Goal: Find specific page/section: Find specific page/section

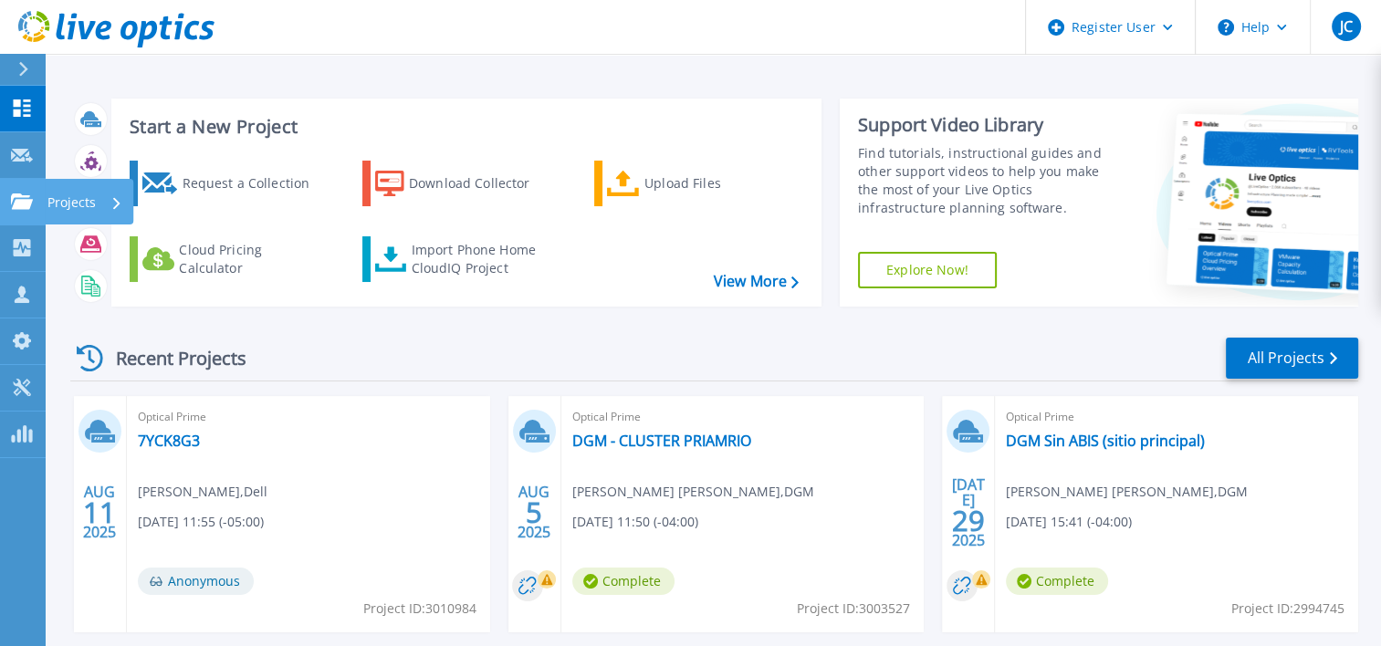
click at [29, 204] on icon at bounding box center [22, 202] width 22 height 16
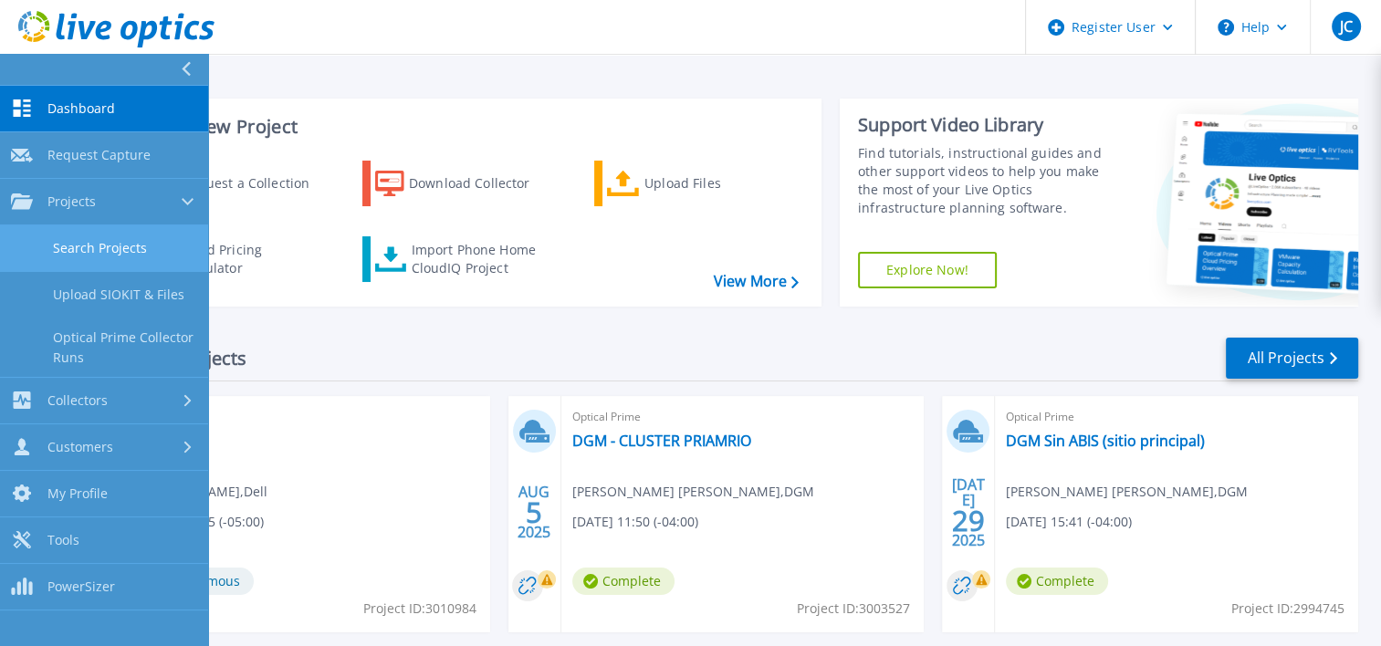
click at [132, 235] on link "Search Projects" at bounding box center [104, 248] width 208 height 47
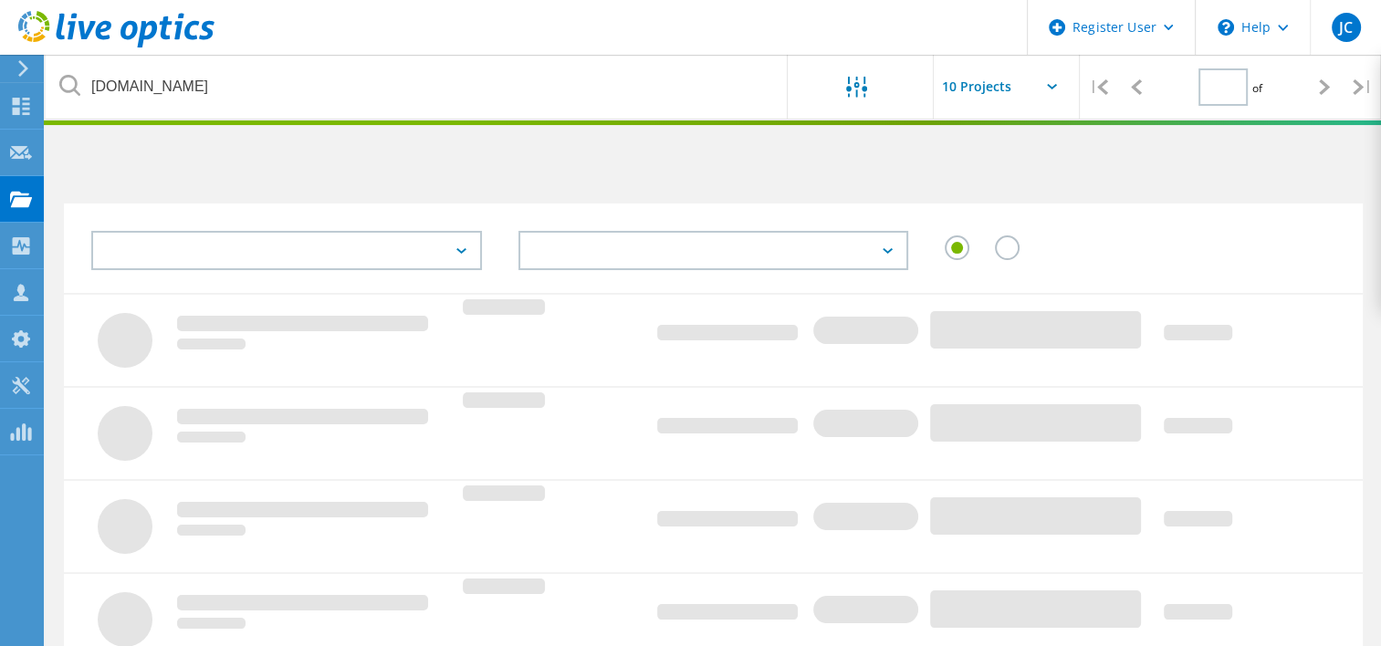
type input "1"
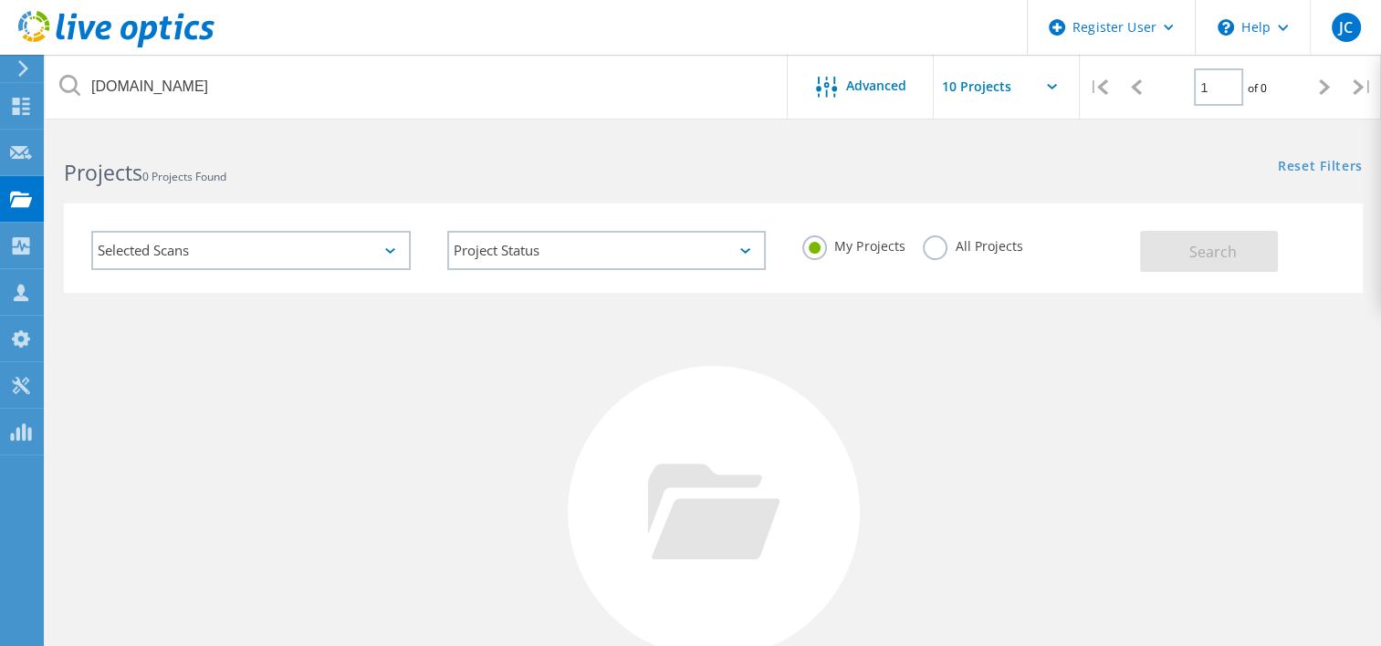
click at [943, 252] on label "All Projects" at bounding box center [972, 243] width 99 height 17
click at [0, 0] on input "All Projects" at bounding box center [0, 0] width 0 height 0
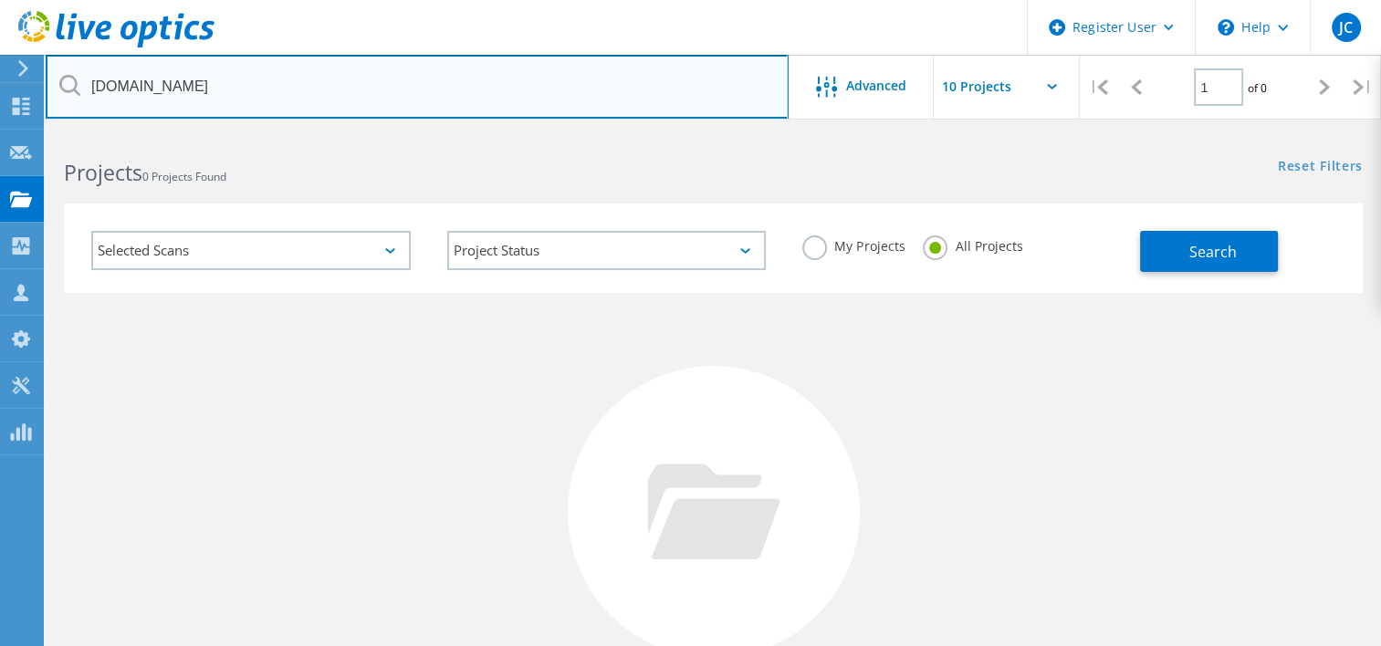
click at [162, 101] on input "[DOMAIN_NAME]" at bounding box center [417, 87] width 743 height 64
click at [162, 99] on input "[DOMAIN_NAME]" at bounding box center [417, 87] width 743 height 64
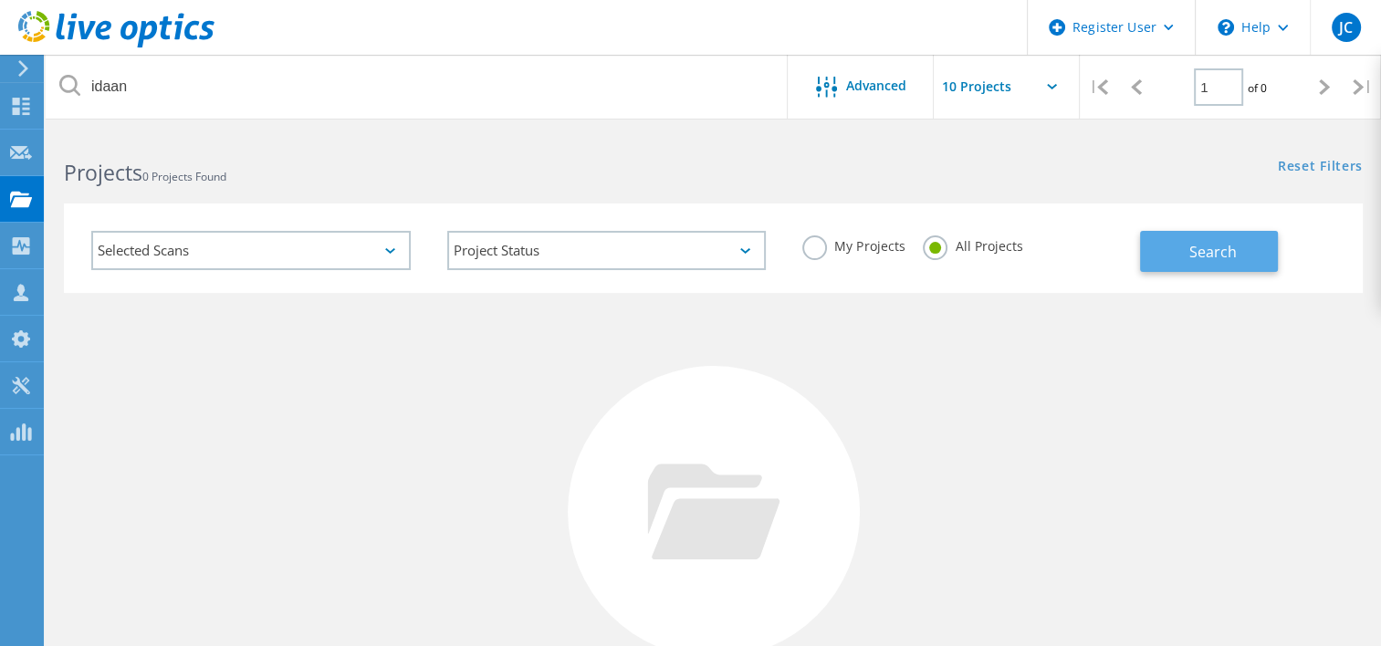
click at [1180, 245] on button "Search" at bounding box center [1209, 251] width 138 height 41
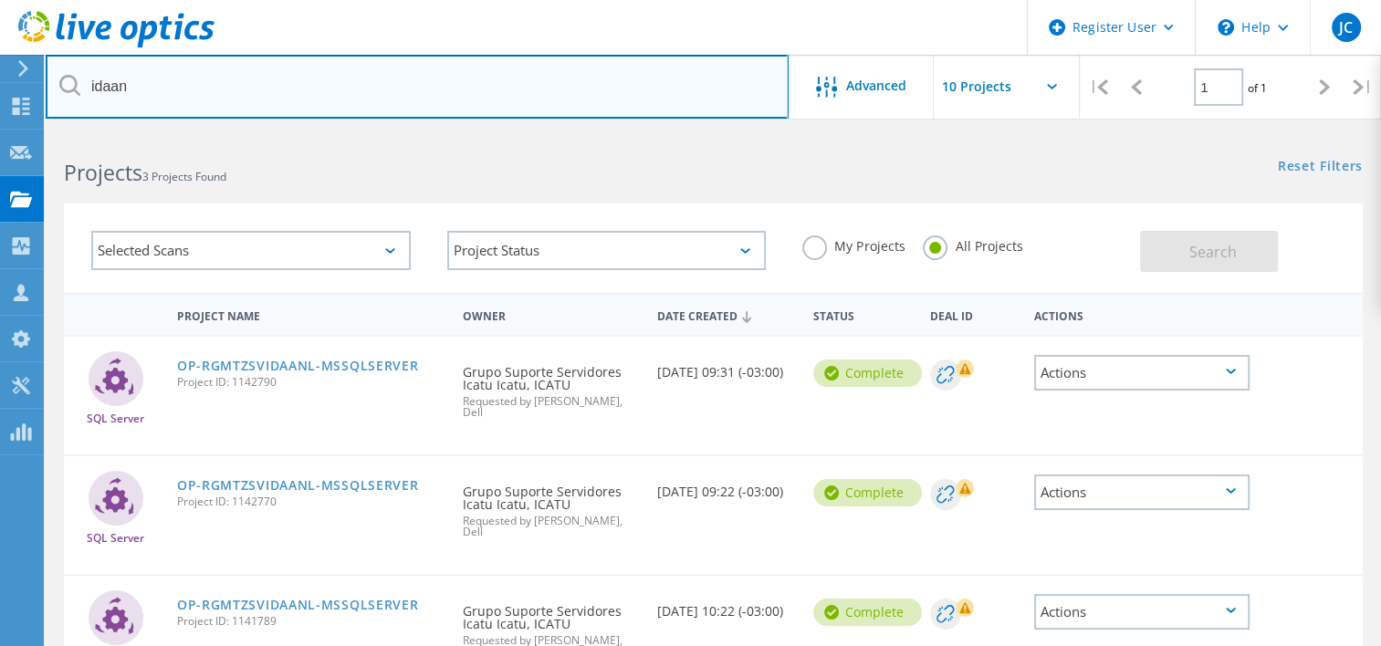
click at [139, 106] on input "idaan" at bounding box center [417, 87] width 743 height 64
paste input "[EMAIL_ADDRESS][DOMAIN_NAME]>"
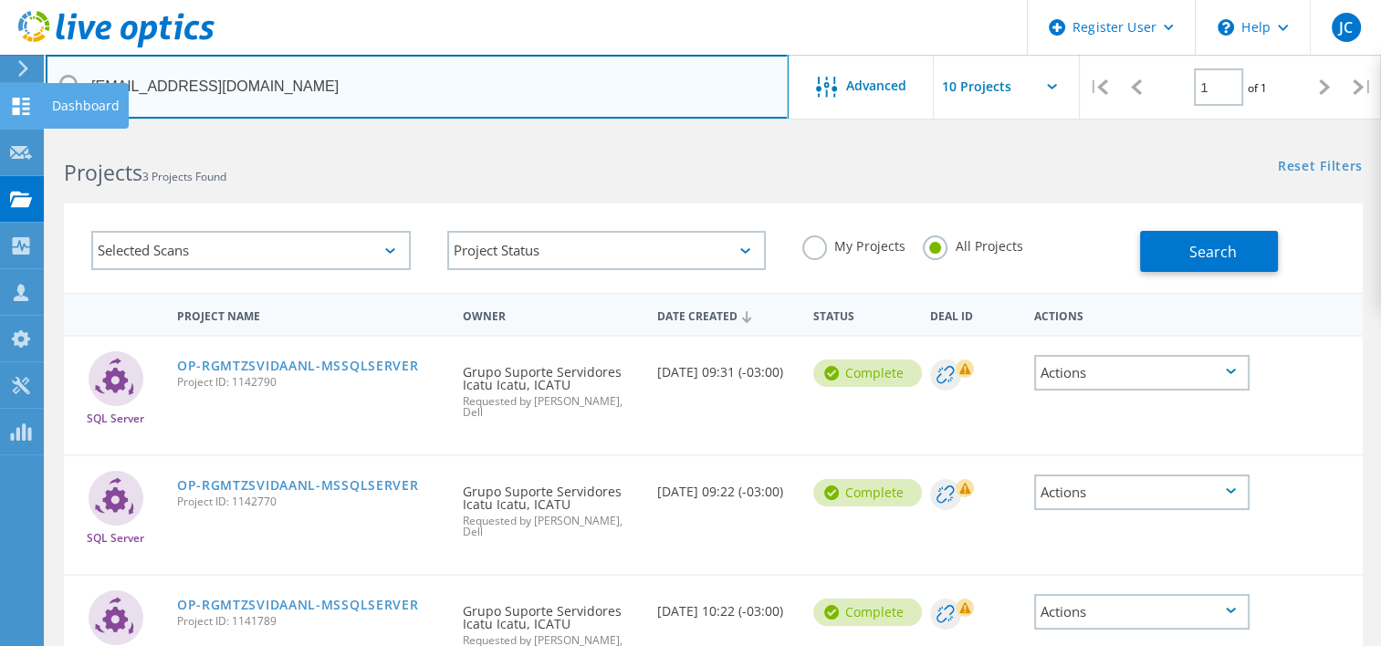
drag, startPoint x: 175, startPoint y: 86, endPoint x: 37, endPoint y: 88, distance: 138.8
click at [37, 132] on div "Register User \n Help Explore Helpful Articles Contact Support JC Dell User [PE…" at bounding box center [690, 486] width 1381 height 708
click at [166, 86] on input "[EMAIL_ADDRESS][DOMAIN_NAME]" at bounding box center [417, 87] width 743 height 64
click at [427, 88] on input "@[DOMAIN_NAME]" at bounding box center [417, 87] width 743 height 64
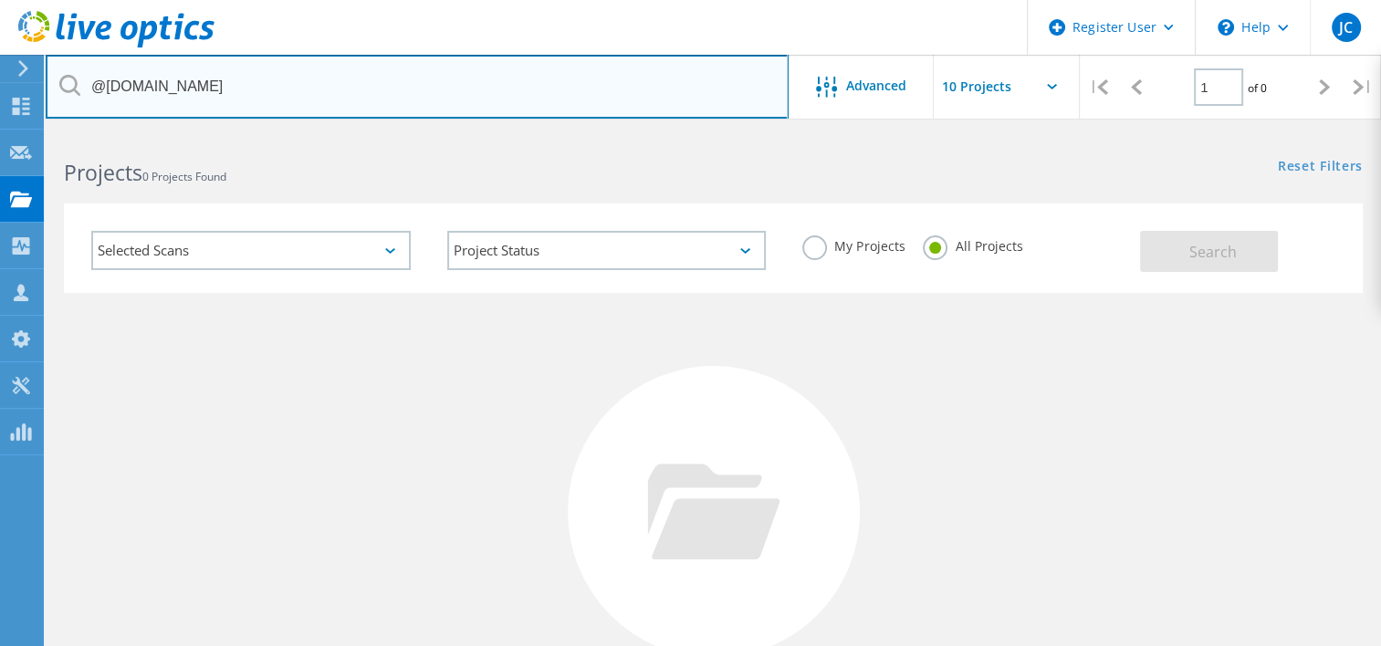
click at [102, 91] on input "@[DOMAIN_NAME]" at bounding box center [417, 87] width 743 height 64
type input "[DOMAIN_NAME]"
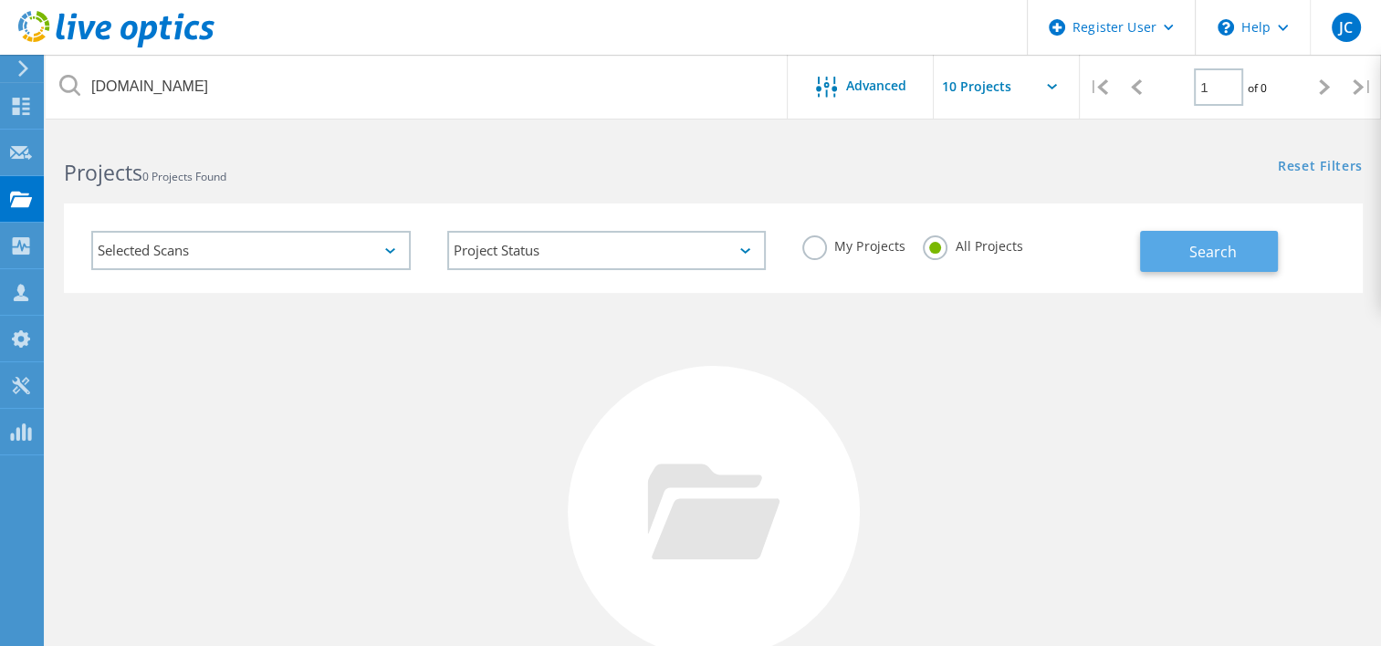
click at [1214, 252] on span "Search" at bounding box center [1212, 252] width 47 height 20
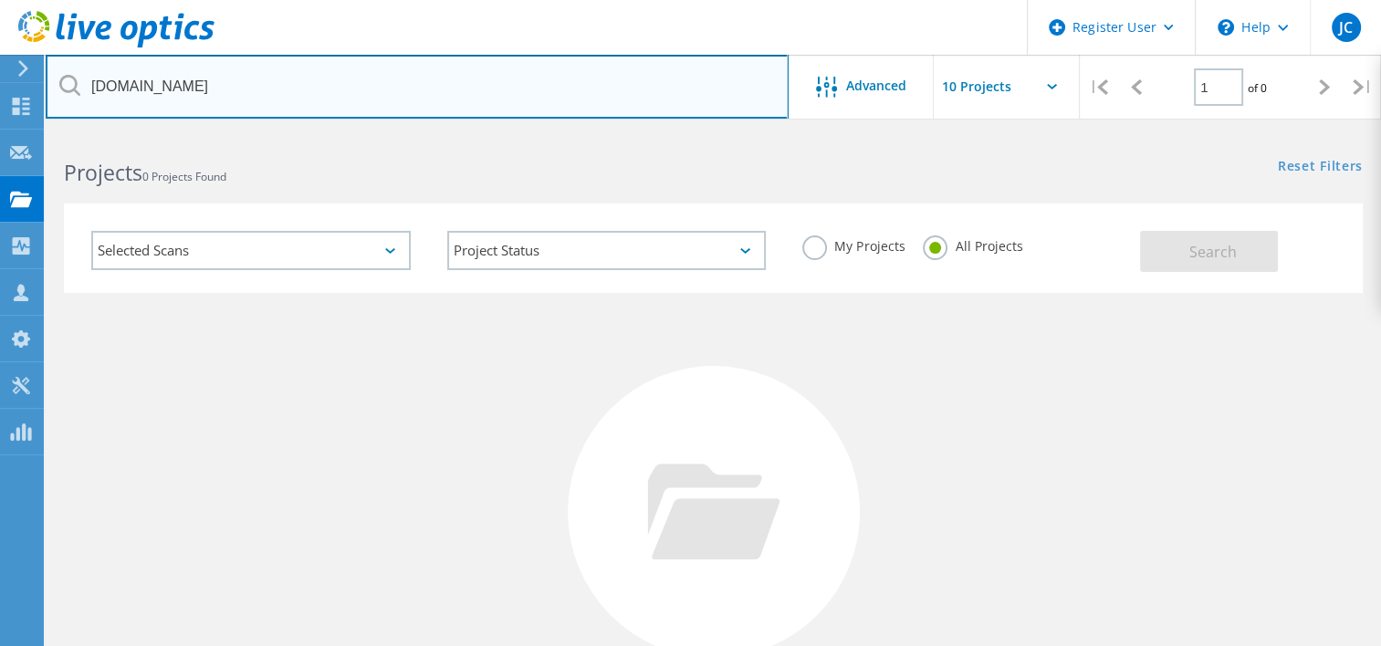
click at [233, 102] on input "[DOMAIN_NAME]" at bounding box center [417, 87] width 743 height 64
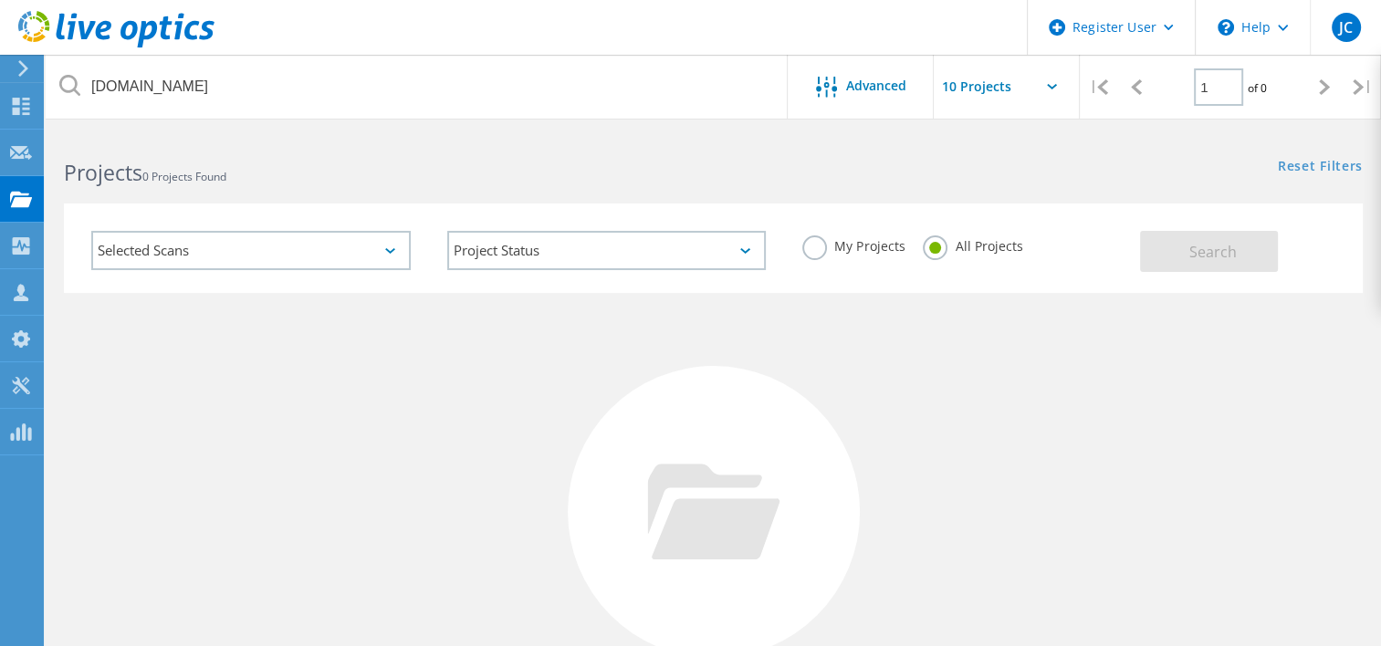
drag, startPoint x: 811, startPoint y: 248, endPoint x: 853, endPoint y: 267, distance: 45.8
click at [811, 248] on label "My Projects" at bounding box center [853, 243] width 102 height 17
click at [0, 0] on input "My Projects" at bounding box center [0, 0] width 0 height 0
click at [1224, 249] on span "Search" at bounding box center [1212, 252] width 47 height 20
click at [932, 253] on label "All Projects" at bounding box center [972, 243] width 99 height 17
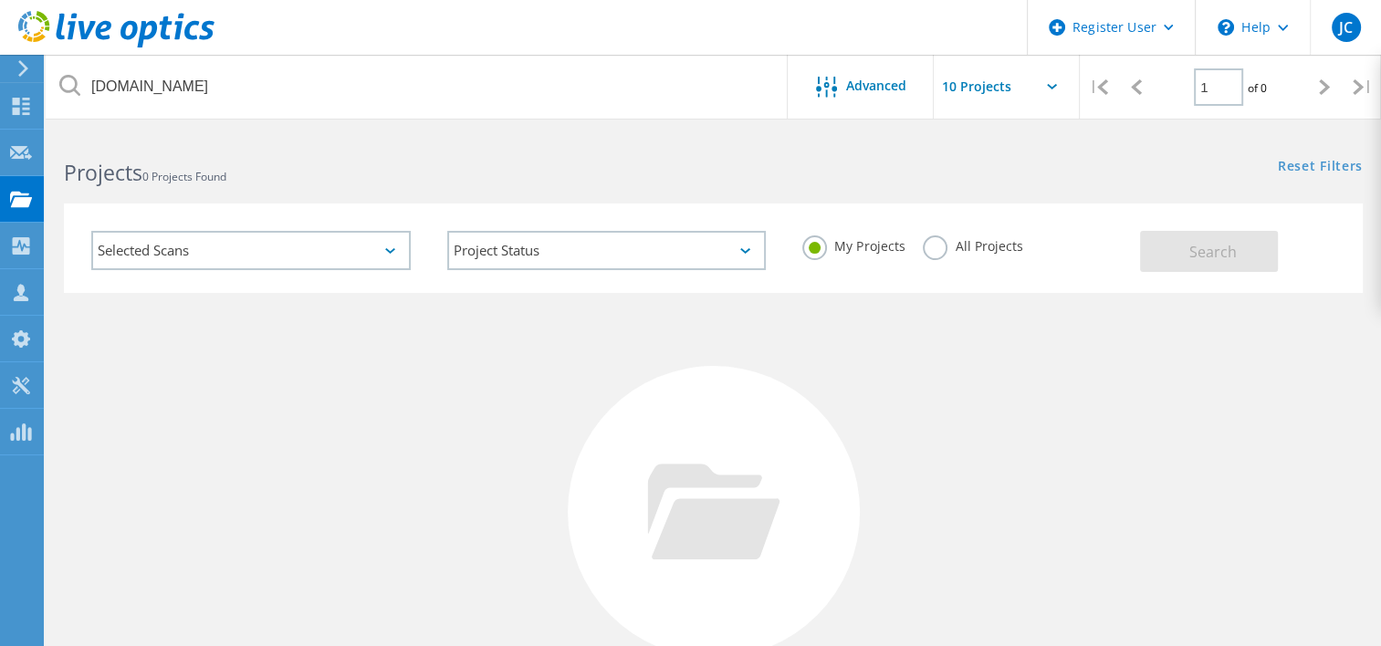
click at [0, 0] on input "All Projects" at bounding box center [0, 0] width 0 height 0
click at [1274, 280] on div "Selected Scans Project Status In Progress Complete Published Anonymous Archived…" at bounding box center [713, 248] width 1299 height 89
click at [1272, 281] on div "Selected Scans Project Status In Progress Complete Published Anonymous Archived…" at bounding box center [713, 248] width 1299 height 89
click at [1252, 267] on button "Search" at bounding box center [1209, 251] width 138 height 41
click at [794, 248] on div "My Projects All Projects" at bounding box center [962, 247] width 356 height 68
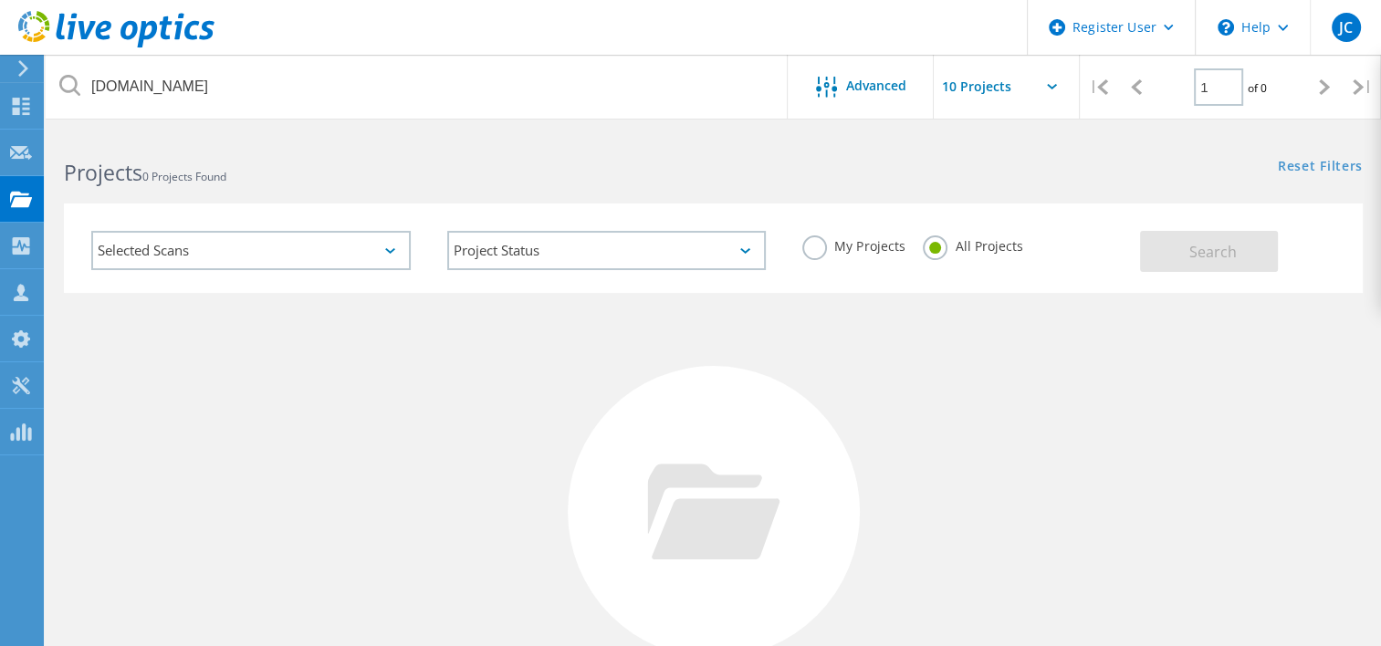
click at [814, 239] on label "My Projects" at bounding box center [853, 243] width 102 height 17
click at [0, 0] on input "My Projects" at bounding box center [0, 0] width 0 height 0
click at [1177, 249] on button "Search" at bounding box center [1209, 251] width 138 height 41
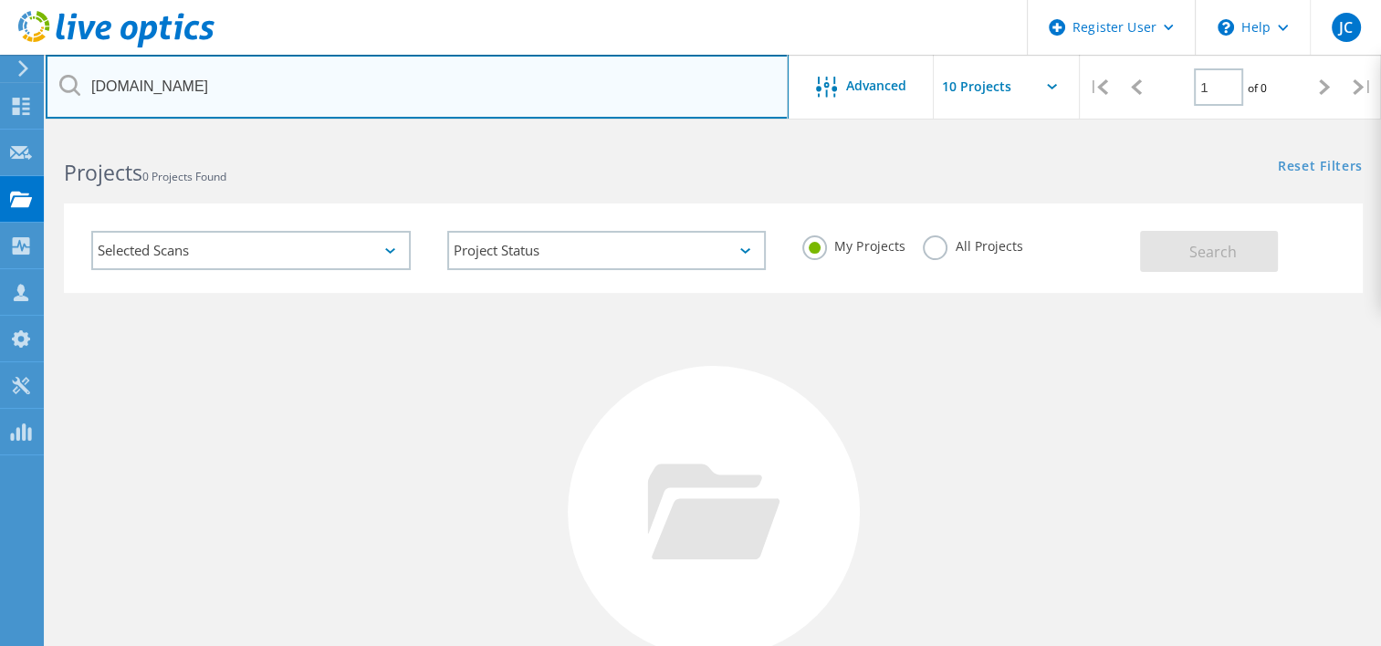
click at [308, 98] on input "[DOMAIN_NAME]" at bounding box center [417, 87] width 743 height 64
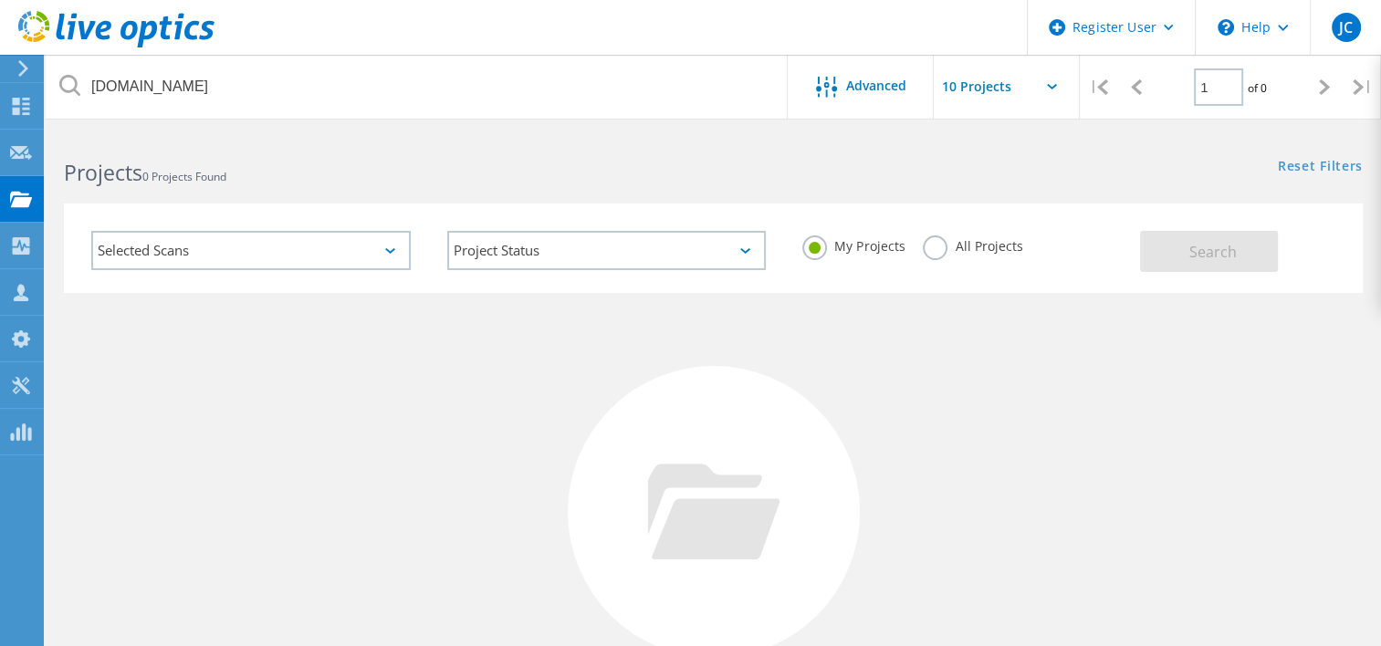
click at [931, 246] on label "All Projects" at bounding box center [972, 243] width 99 height 17
click at [0, 0] on input "All Projects" at bounding box center [0, 0] width 0 height 0
click at [1209, 263] on button "Search" at bounding box center [1209, 251] width 138 height 41
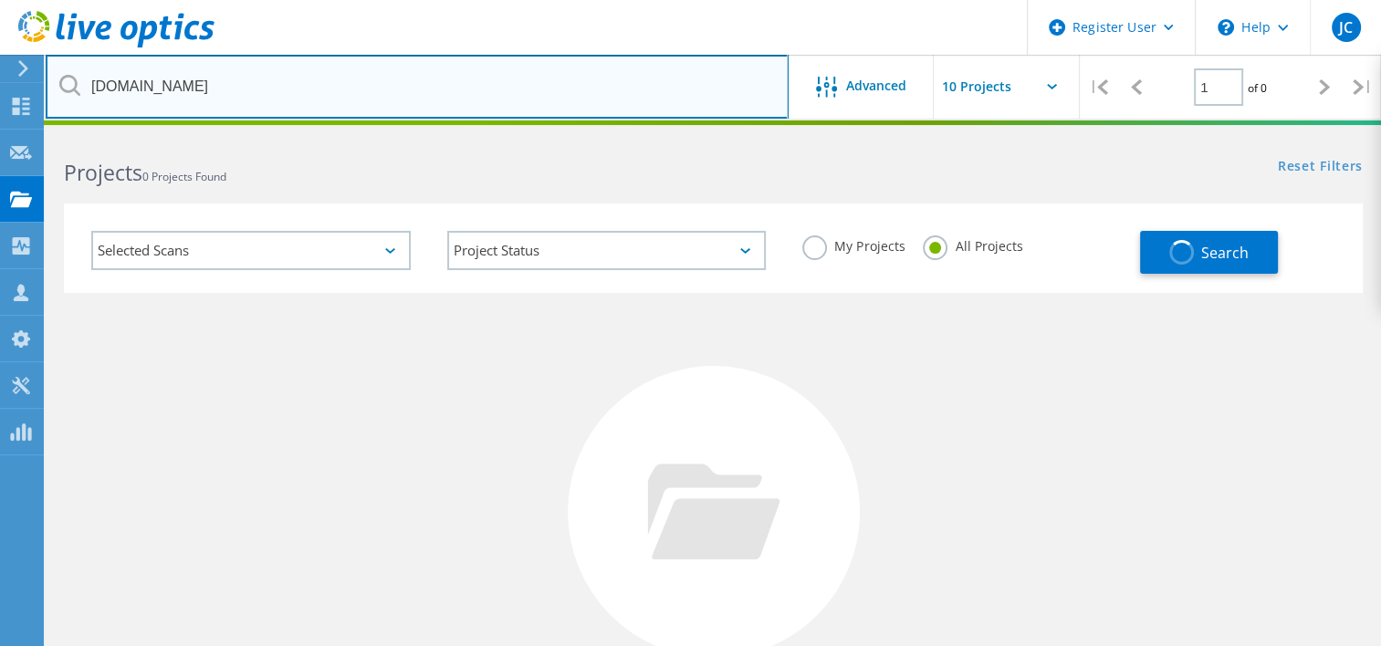
drag, startPoint x: 194, startPoint y: 97, endPoint x: 225, endPoint y: 94, distance: 31.2
click at [199, 97] on input "[DOMAIN_NAME]" at bounding box center [417, 87] width 743 height 64
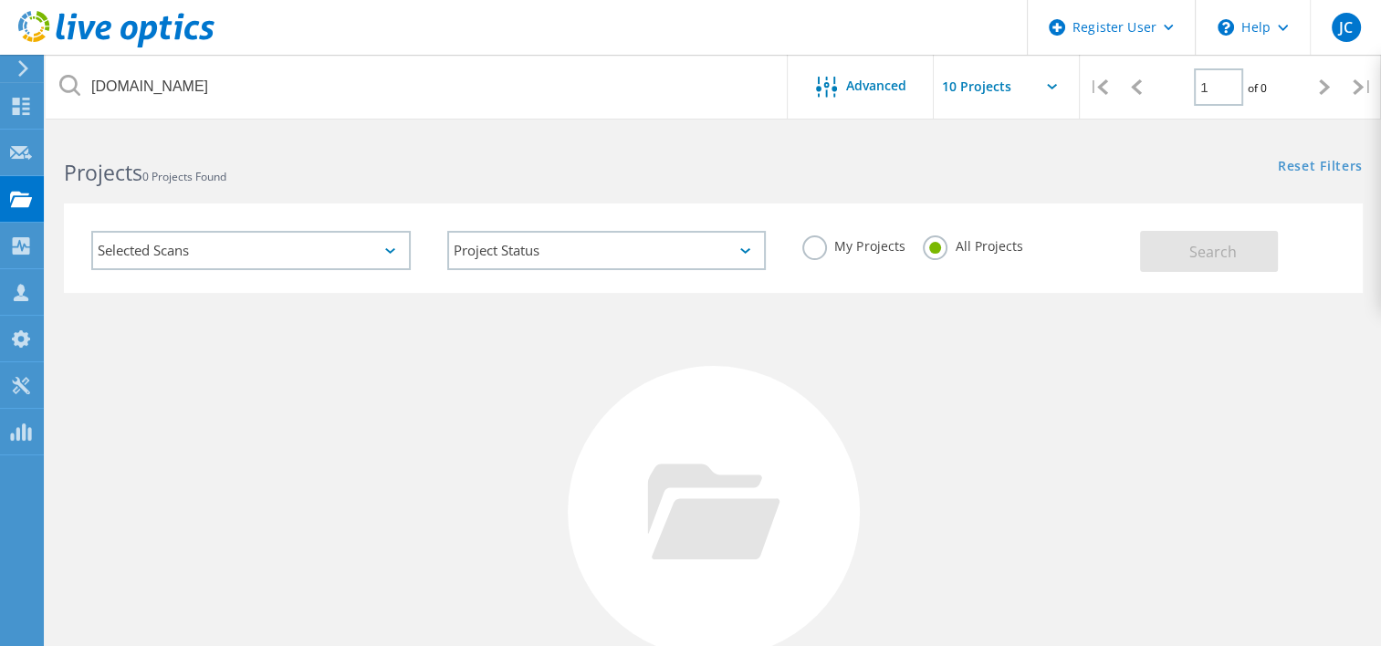
click at [806, 236] on label "My Projects" at bounding box center [853, 243] width 102 height 17
click at [0, 0] on input "My Projects" at bounding box center [0, 0] width 0 height 0
click at [1165, 254] on button "Search" at bounding box center [1209, 251] width 138 height 41
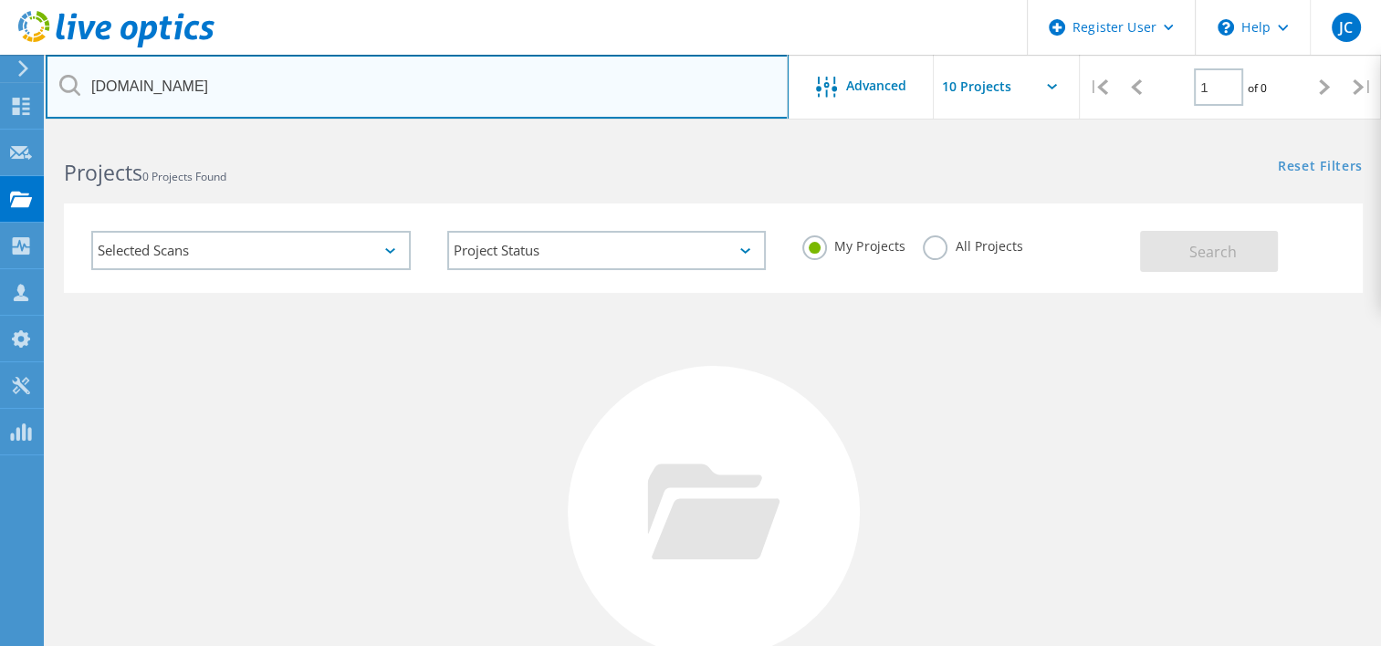
click at [355, 99] on input "[DOMAIN_NAME]" at bounding box center [417, 87] width 743 height 64
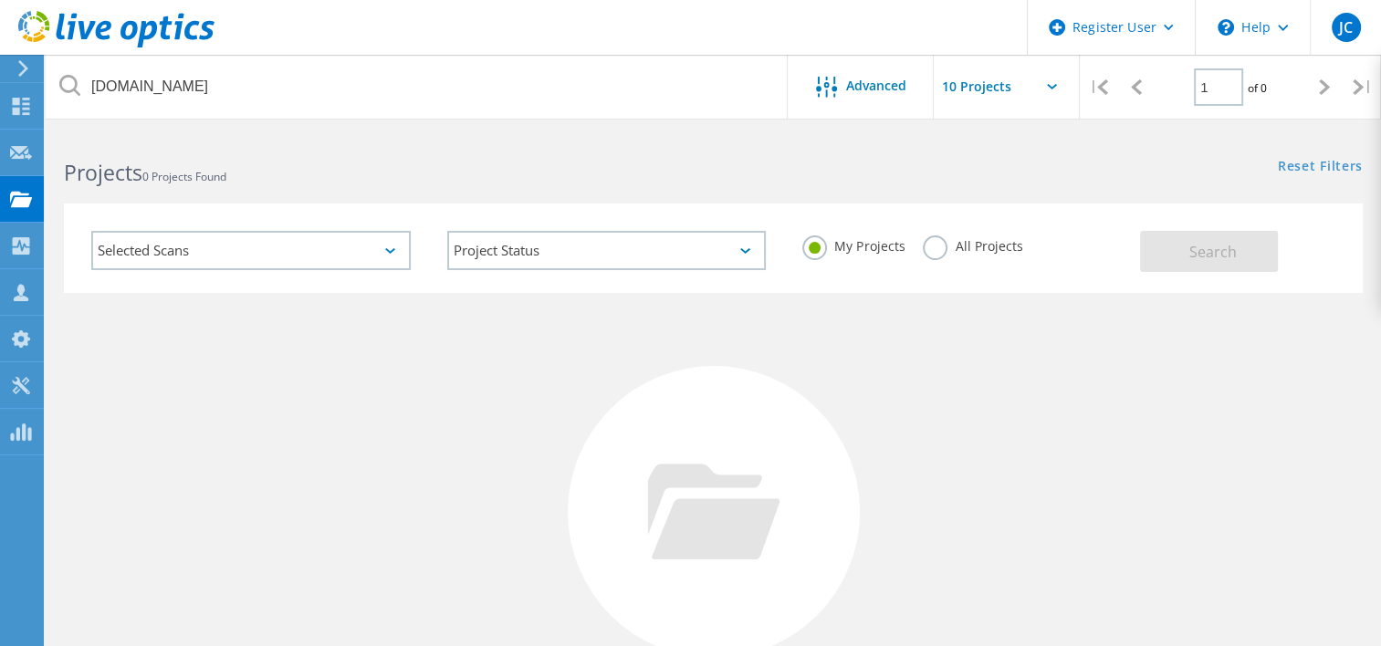
click at [931, 256] on div "All Projects" at bounding box center [972, 248] width 99 height 26
click at [949, 252] on label "All Projects" at bounding box center [972, 243] width 99 height 17
click at [0, 0] on input "All Projects" at bounding box center [0, 0] width 0 height 0
click at [1199, 256] on span "Search" at bounding box center [1212, 252] width 47 height 20
